Goal: Information Seeking & Learning: Learn about a topic

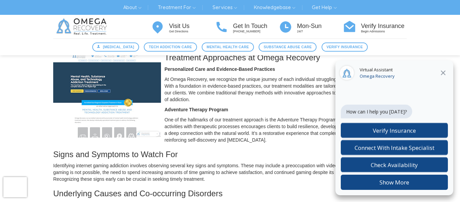
click at [443, 72] on icon "Close" at bounding box center [443, 72] width 5 height 5
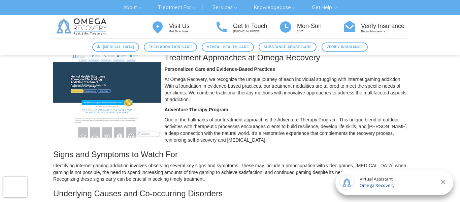
click at [444, 183] on icon "Close" at bounding box center [443, 182] width 8 height 8
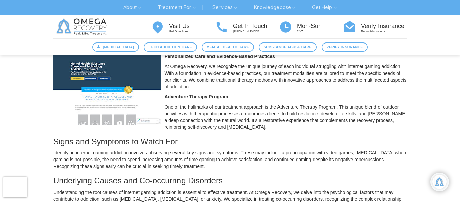
scroll to position [133, 0]
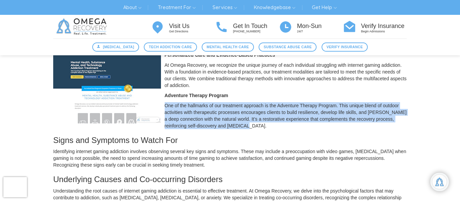
drag, startPoint x: 263, startPoint y: 133, endPoint x: 164, endPoint y: 112, distance: 101.5
click at [164, 112] on p "One of the hallmarks of our treatment approach is the Adventure Therapy Program…" at bounding box center [230, 115] width 354 height 27
copy p "One of the hallmarks of our treatment approach is the Adventure Therapy Program…"
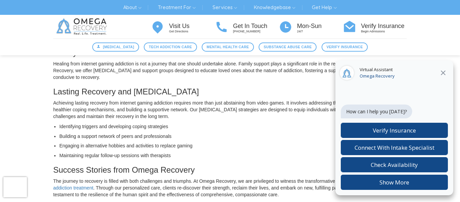
scroll to position [299, 0]
click at [444, 73] on icon "Close" at bounding box center [443, 72] width 5 height 5
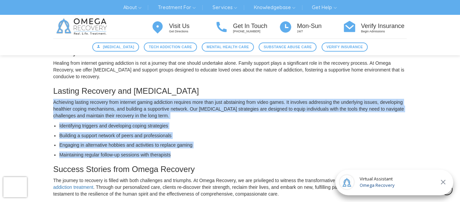
drag, startPoint x: 180, startPoint y: 163, endPoint x: 54, endPoint y: 111, distance: 137.1
click at [54, 111] on div "What is Internet Gaming Addiction? Treatment Approaches at Omega Recovery Signs…" at bounding box center [230, 134] width 354 height 720
copy div "Achieving lasting recovery from internet gaming addiction requires more than ju…"
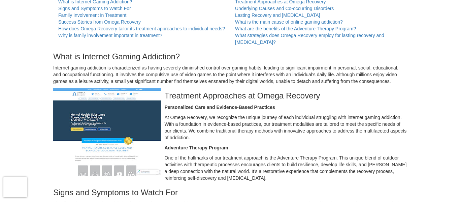
scroll to position [80, 0]
